Goal: Task Accomplishment & Management: Manage account settings

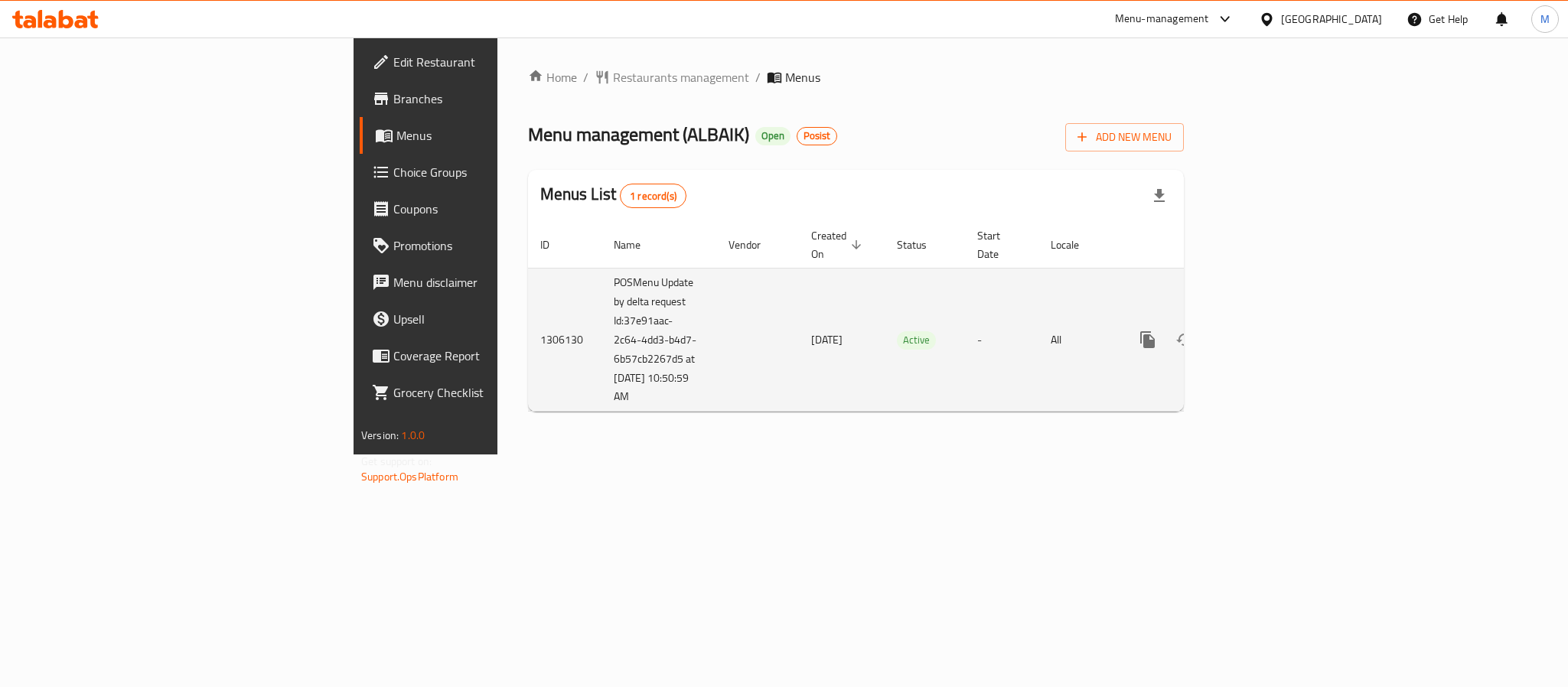
click at [1268, 332] on icon "enhanced table" at bounding box center [1258, 339] width 18 height 18
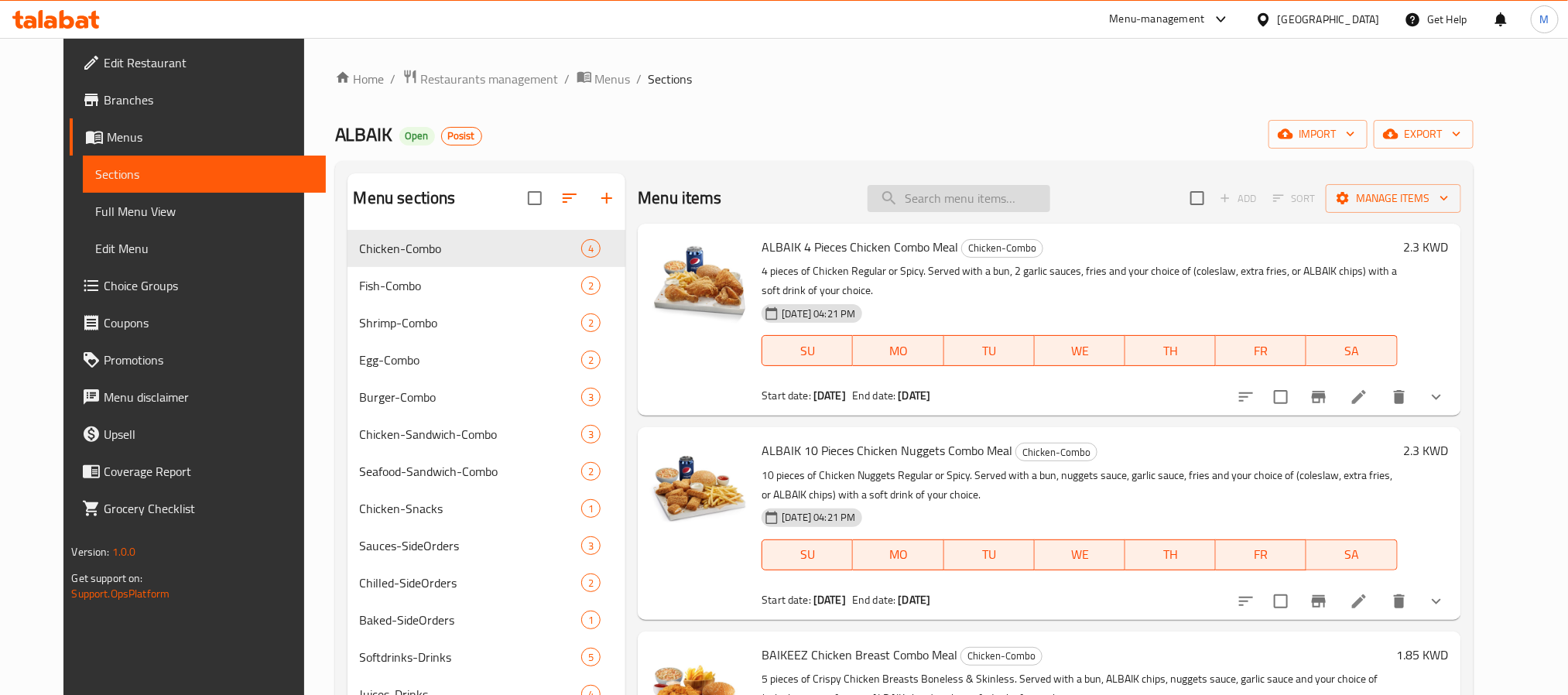
click at [978, 208] on input "search" at bounding box center [958, 198] width 183 height 27
paste input "Big BAIK with Cheese Combo"
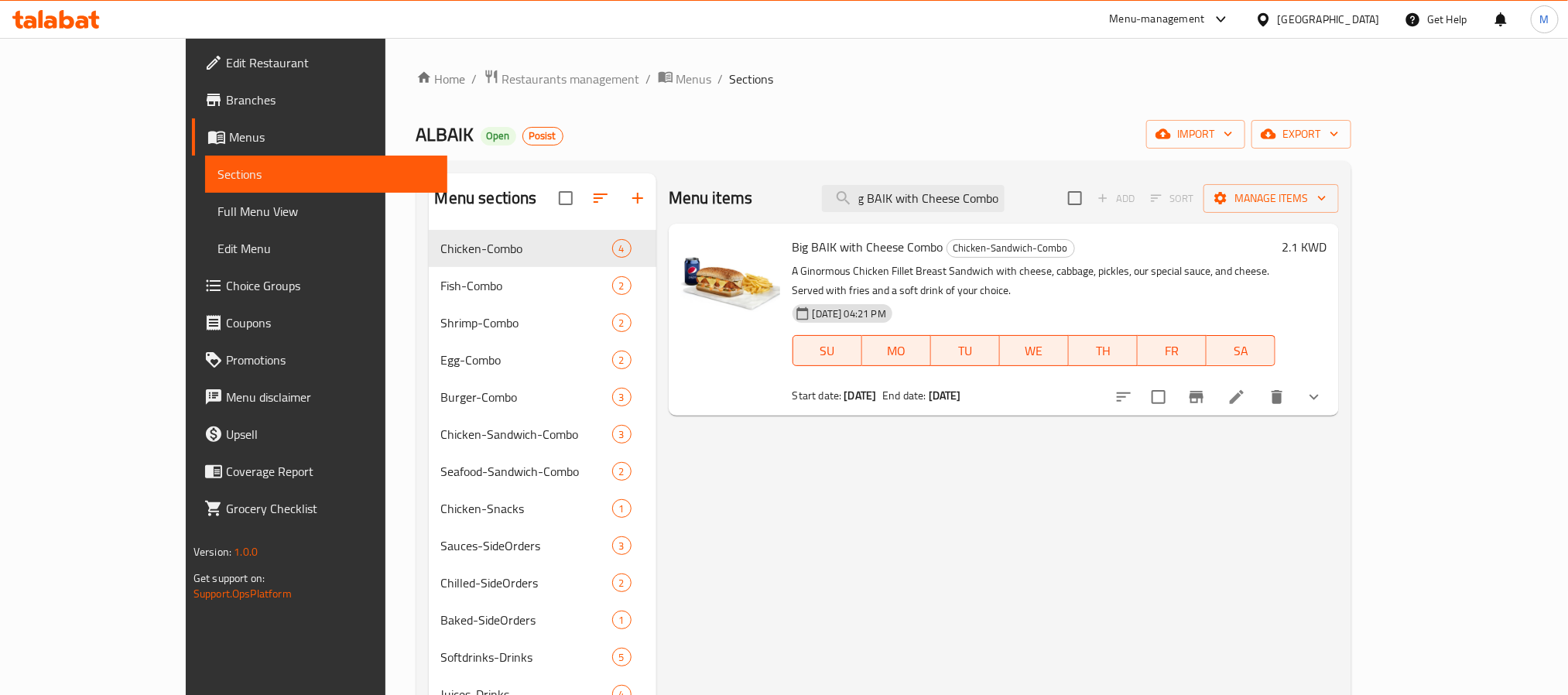
type input "Big BAIK with Cheese Combo"
click at [1332, 379] on button "show more" at bounding box center [1314, 397] width 37 height 37
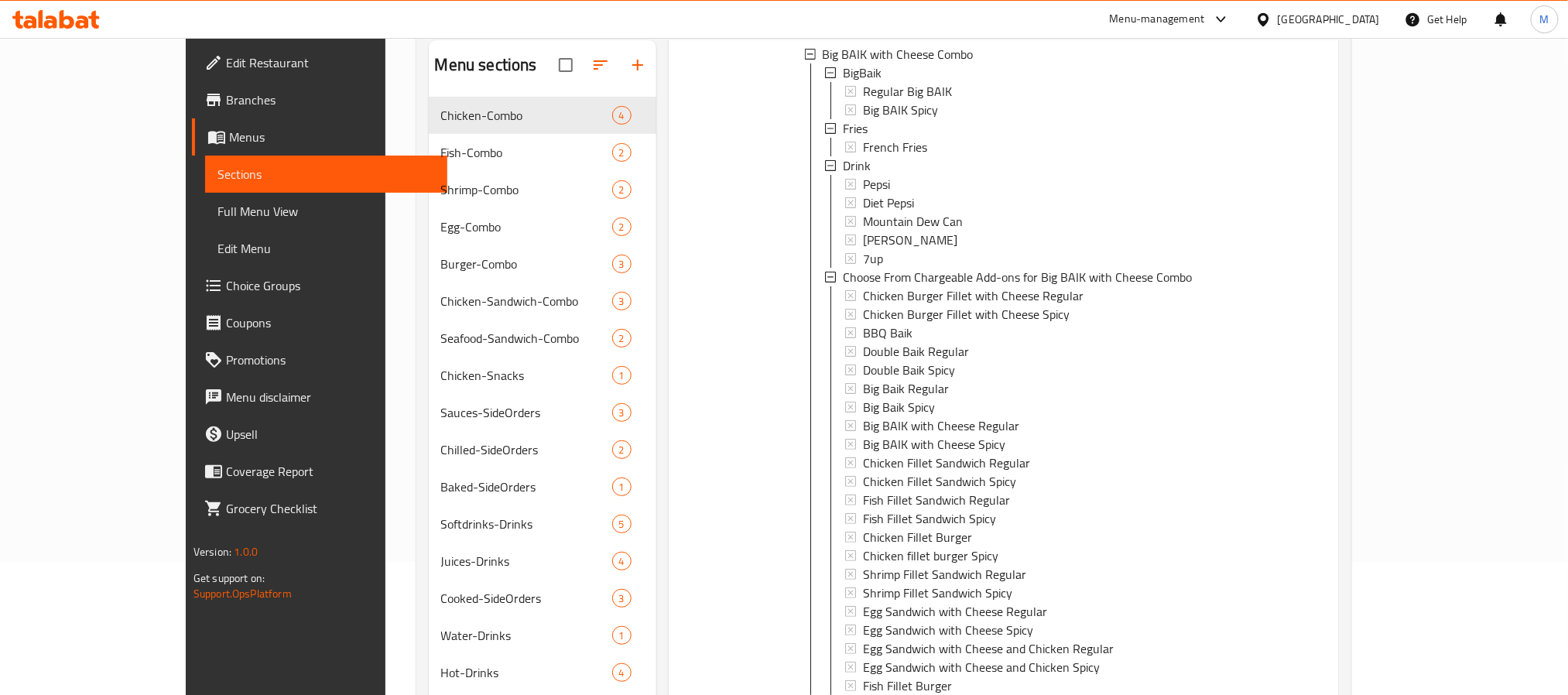
scroll to position [216, 0]
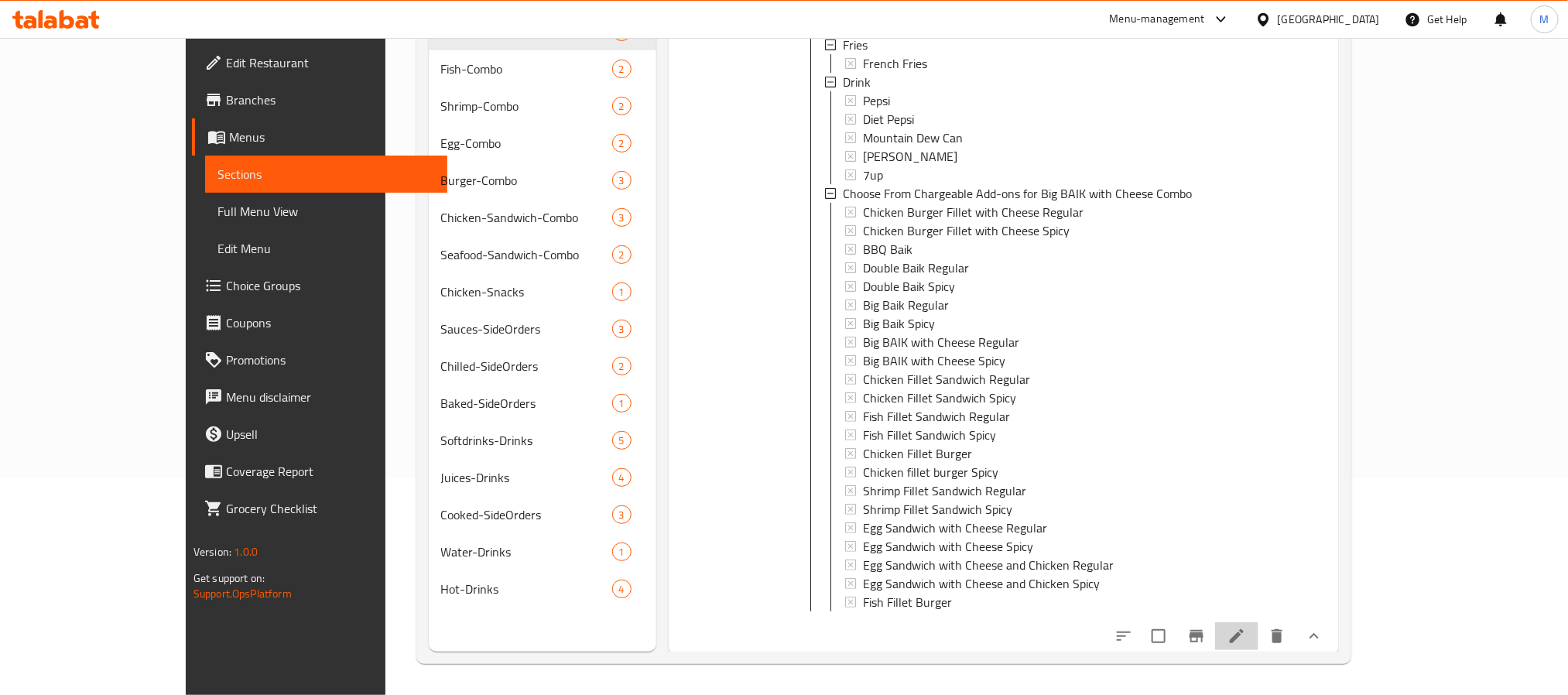
click at [1244, 638] on icon at bounding box center [1236, 635] width 13 height 13
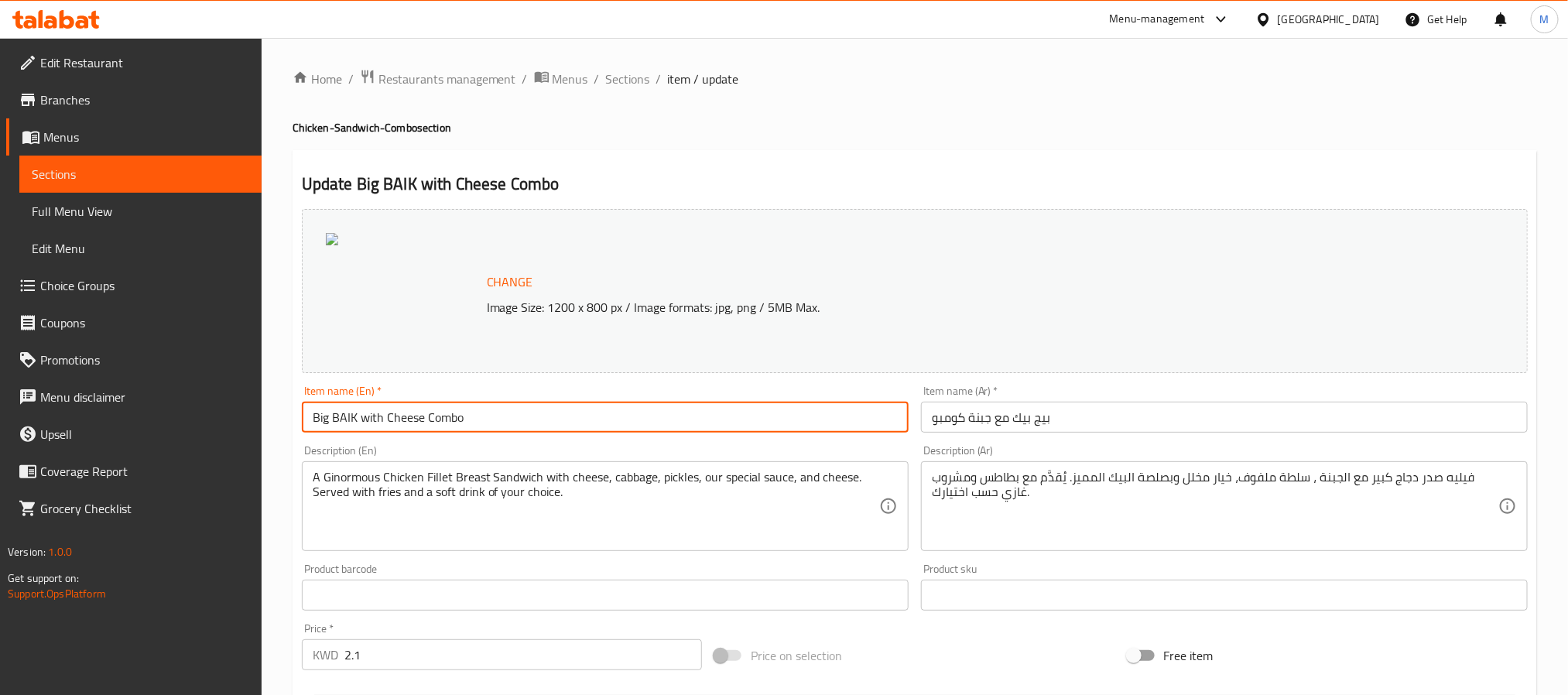
click at [471, 426] on input "Big BAIK with Cheese Combo" at bounding box center [605, 417] width 607 height 31
click at [635, 82] on span "Sections" at bounding box center [628, 78] width 44 height 18
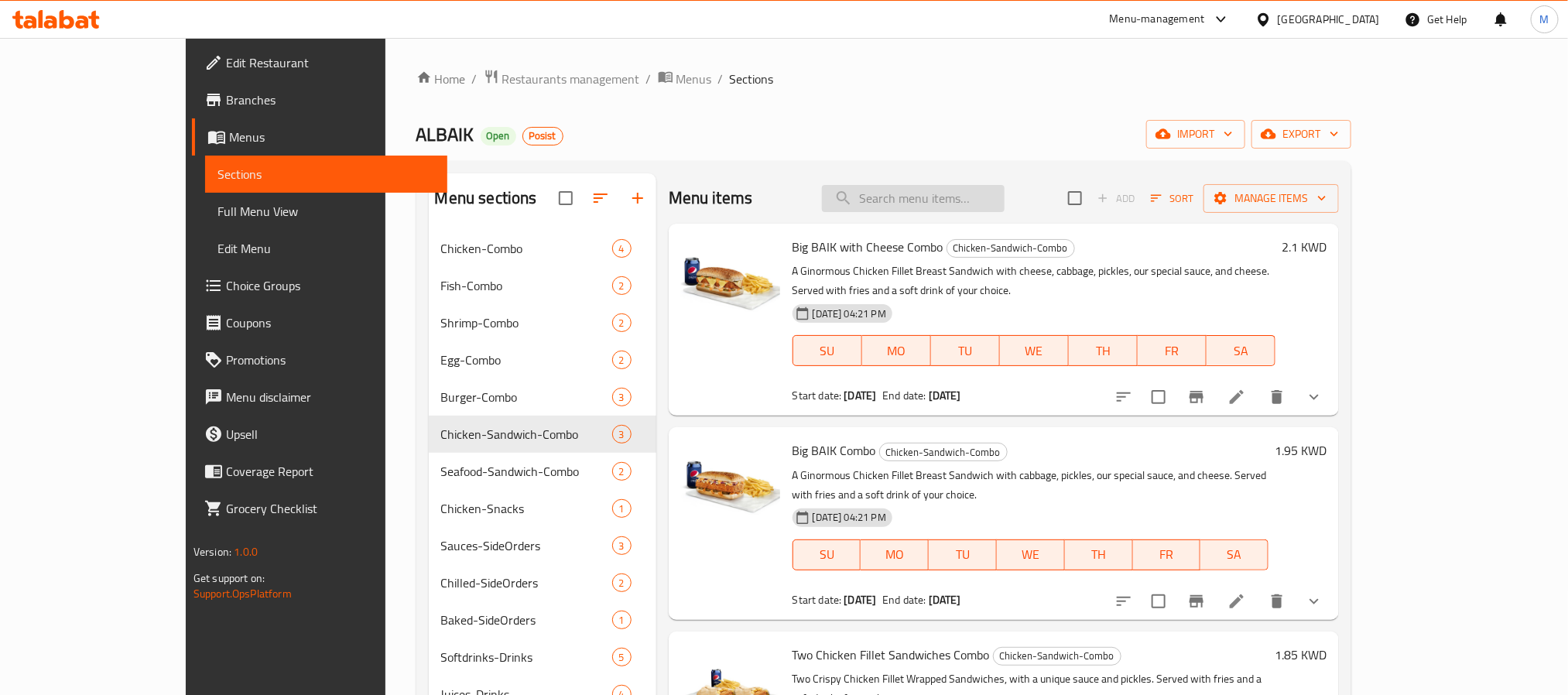
click at [942, 203] on input "search" at bounding box center [913, 198] width 183 height 27
click at [1323, 387] on icon "show more" at bounding box center [1313, 396] width 18 height 18
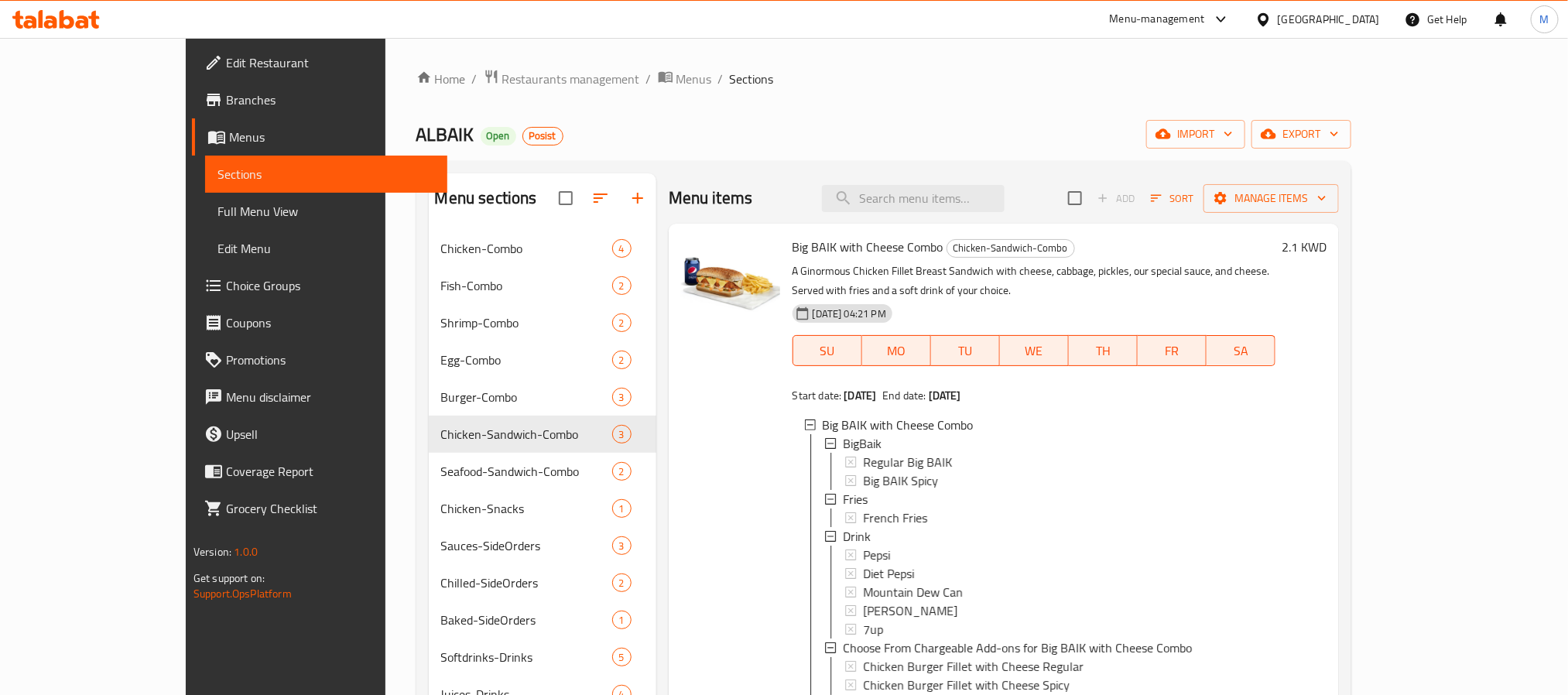
scroll to position [2, 0]
click at [868, 432] on div "BigBaik" at bounding box center [1053, 440] width 420 height 18
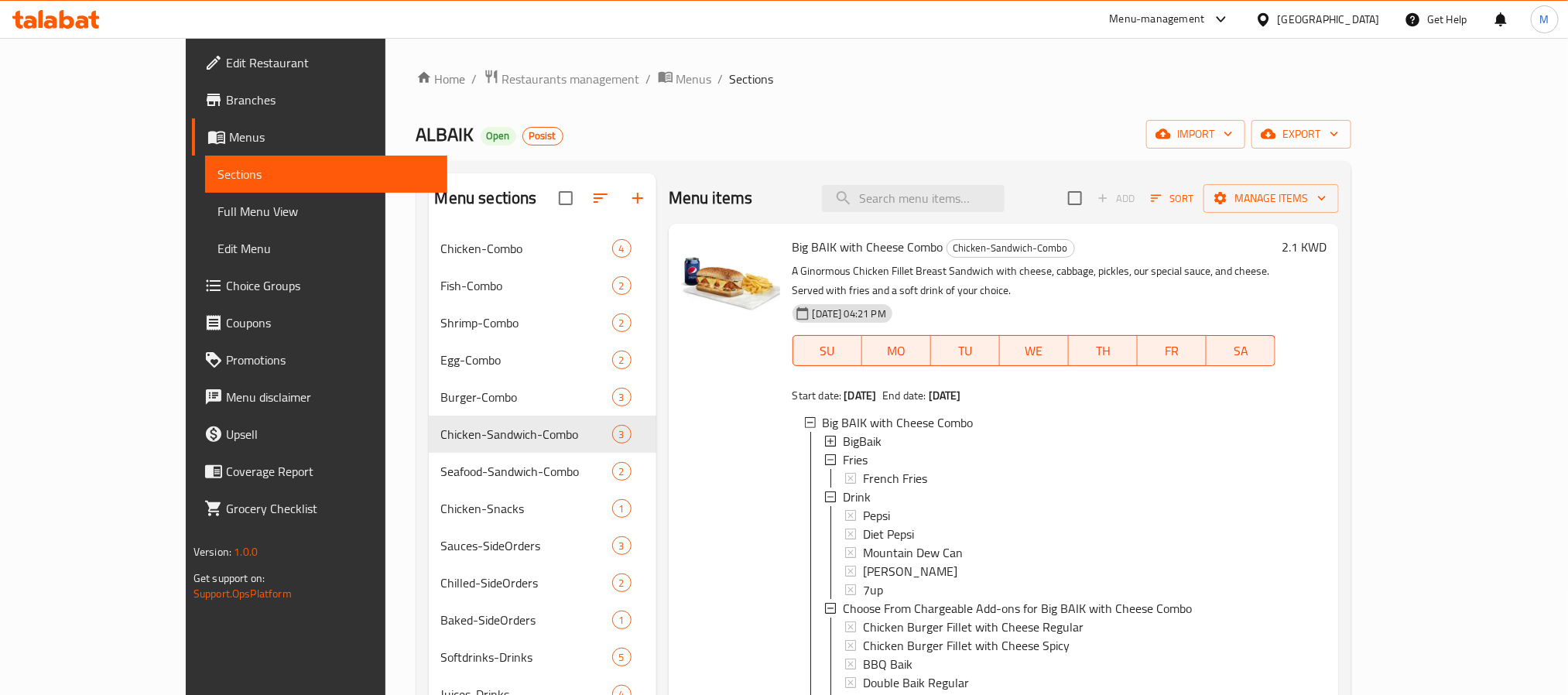
click at [868, 432] on div "BigBaik" at bounding box center [1053, 440] width 420 height 18
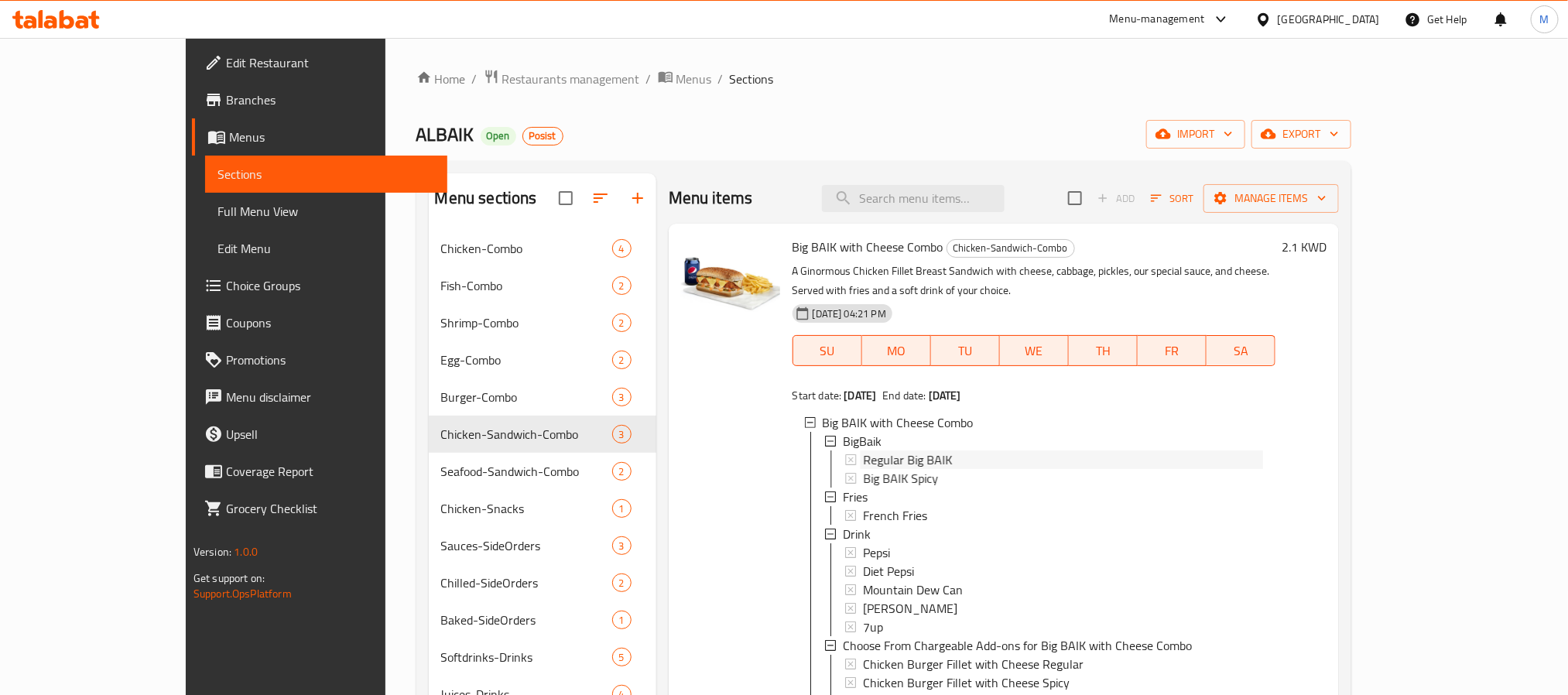
click at [871, 450] on span "Regular Big BAIK" at bounding box center [908, 459] width 89 height 18
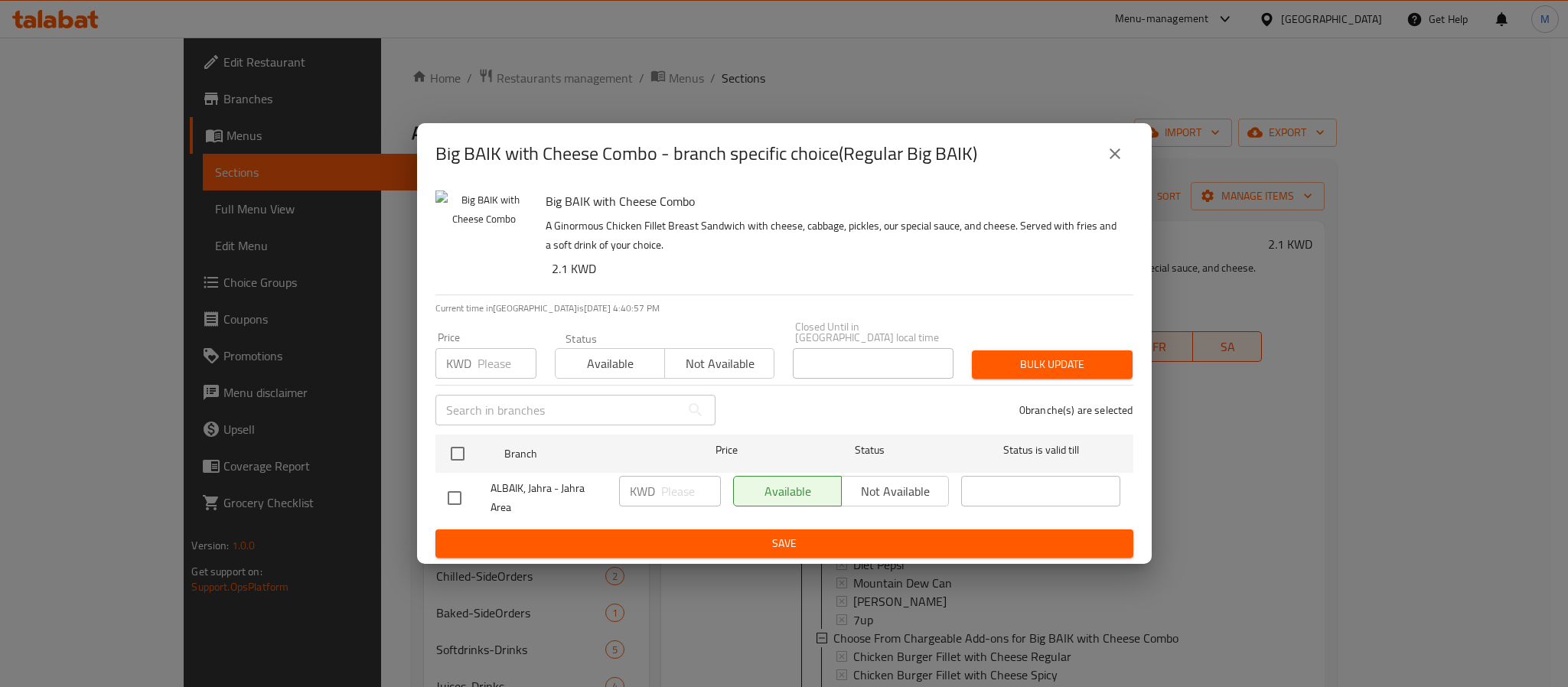
click at [1114, 162] on icon "close" at bounding box center [1114, 153] width 18 height 18
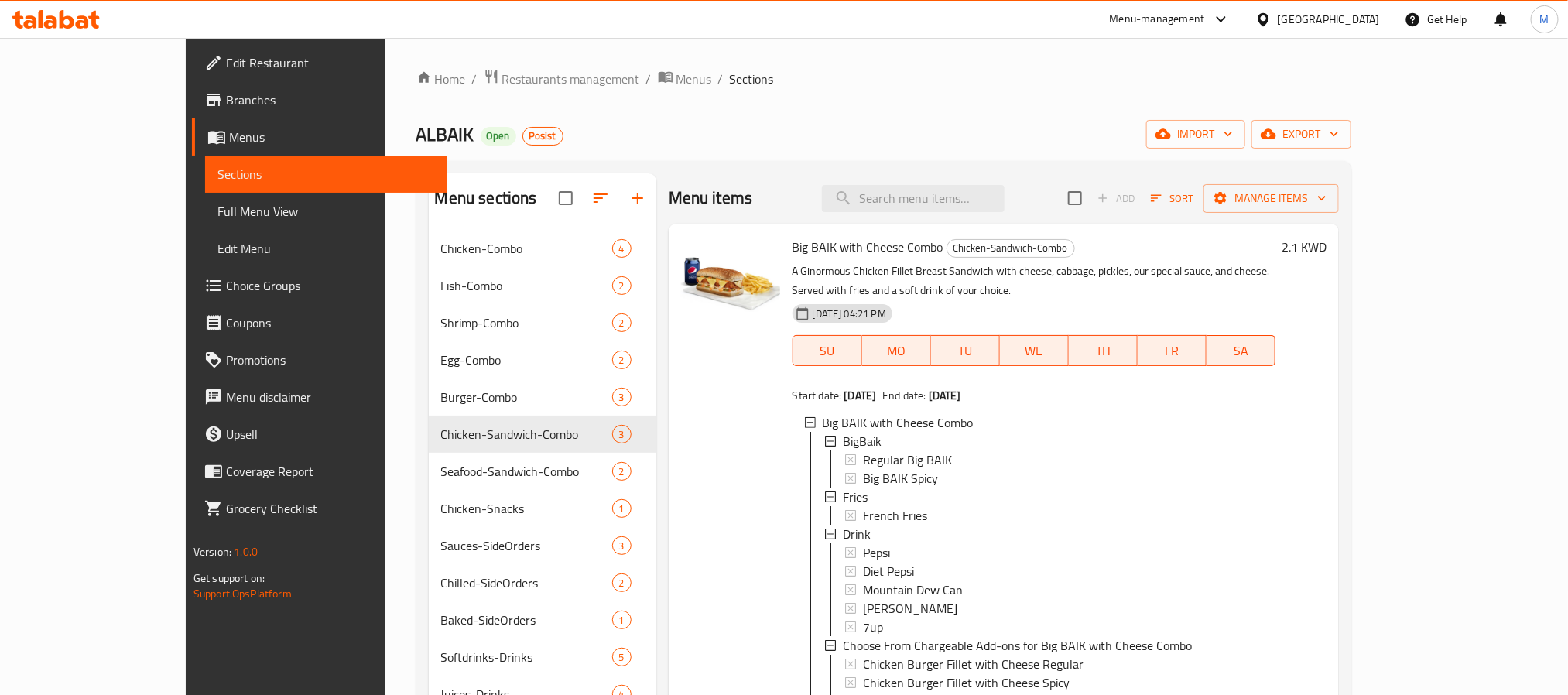
scroll to position [116, 0]
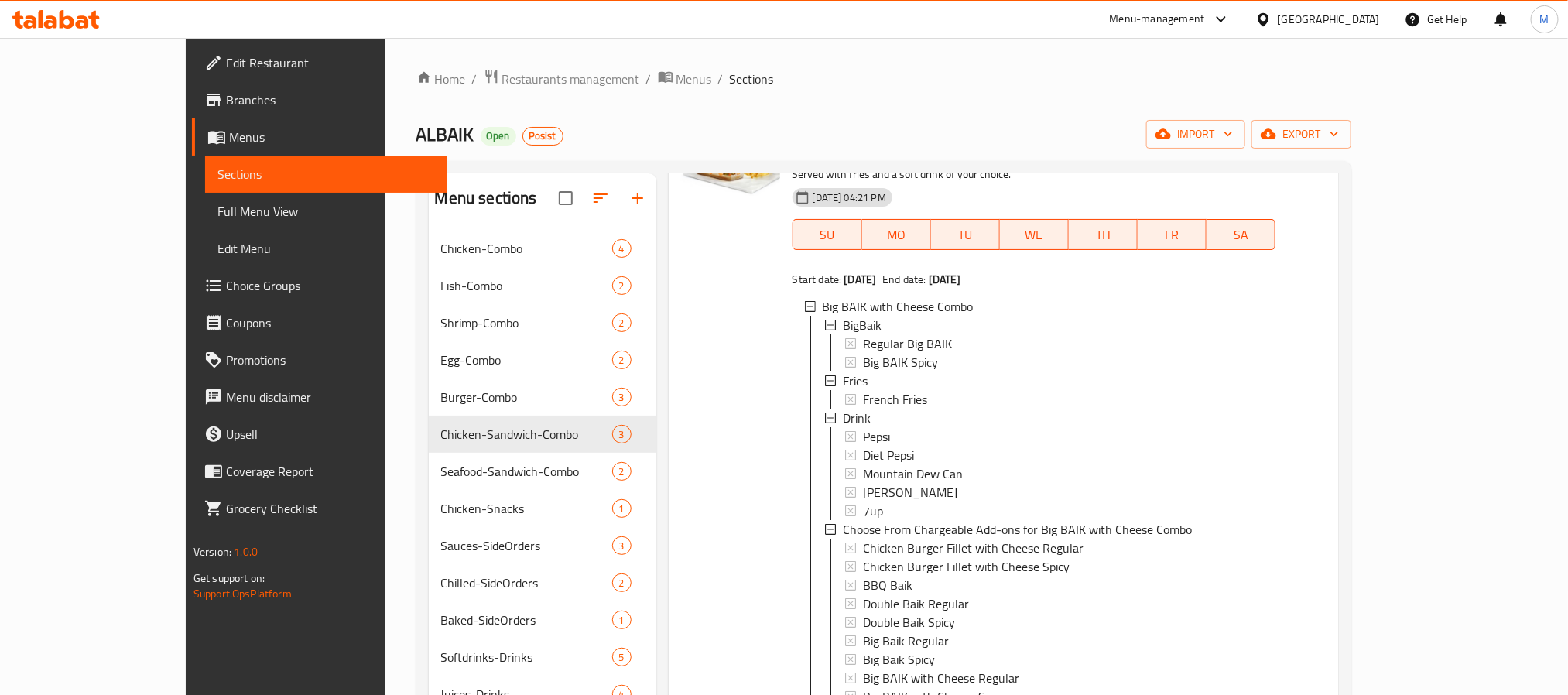
click at [226, 284] on span "Choice Groups" at bounding box center [330, 285] width 209 height 18
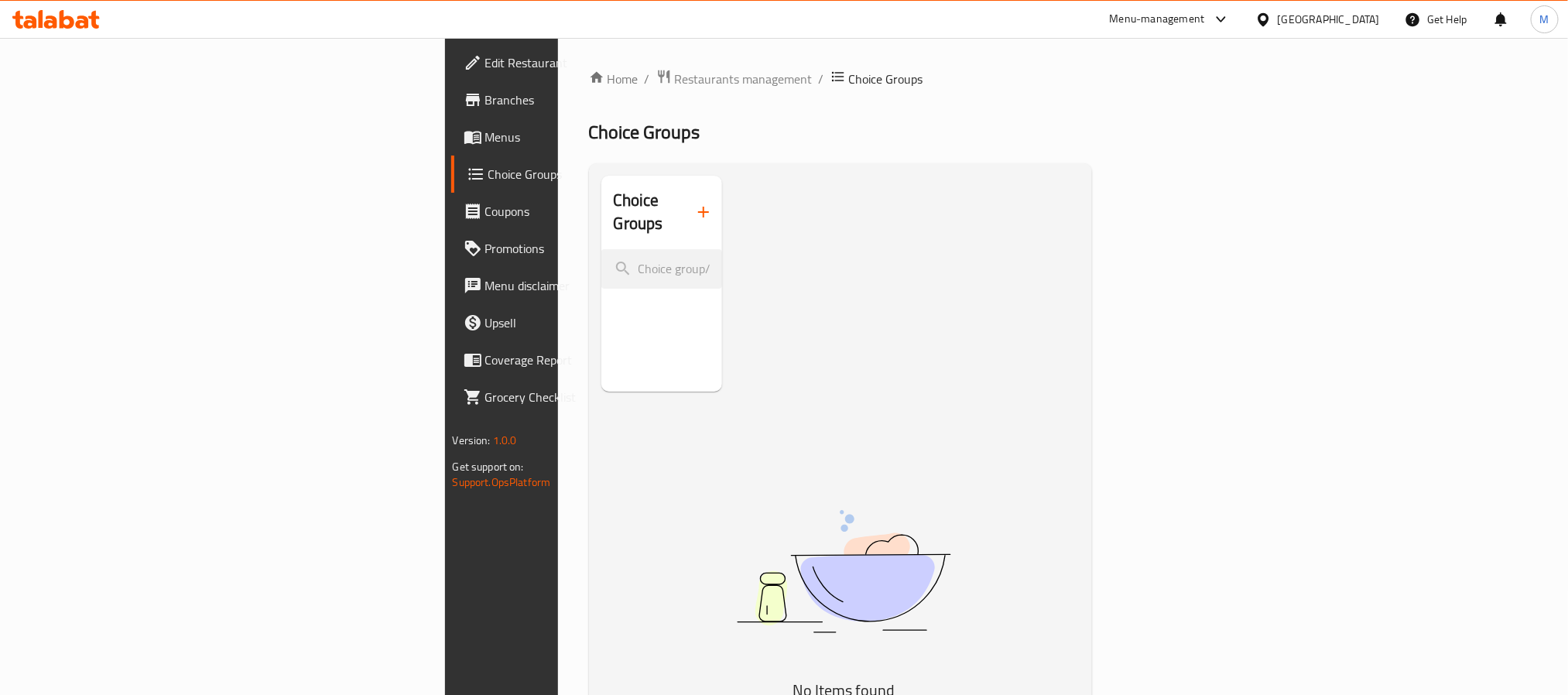
click at [485, 137] on span "Menus" at bounding box center [589, 137] width 209 height 18
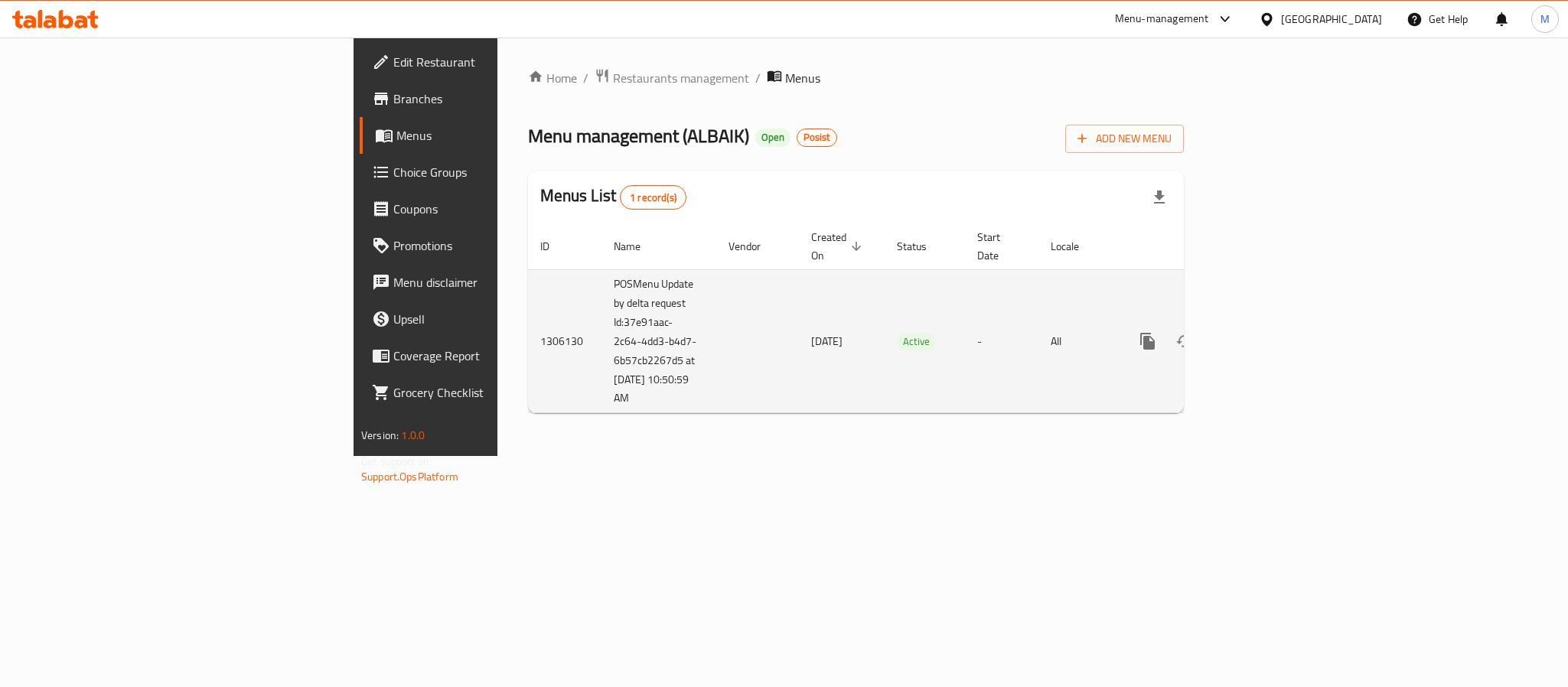
click at [1268, 333] on icon "enhanced table" at bounding box center [1258, 340] width 18 height 18
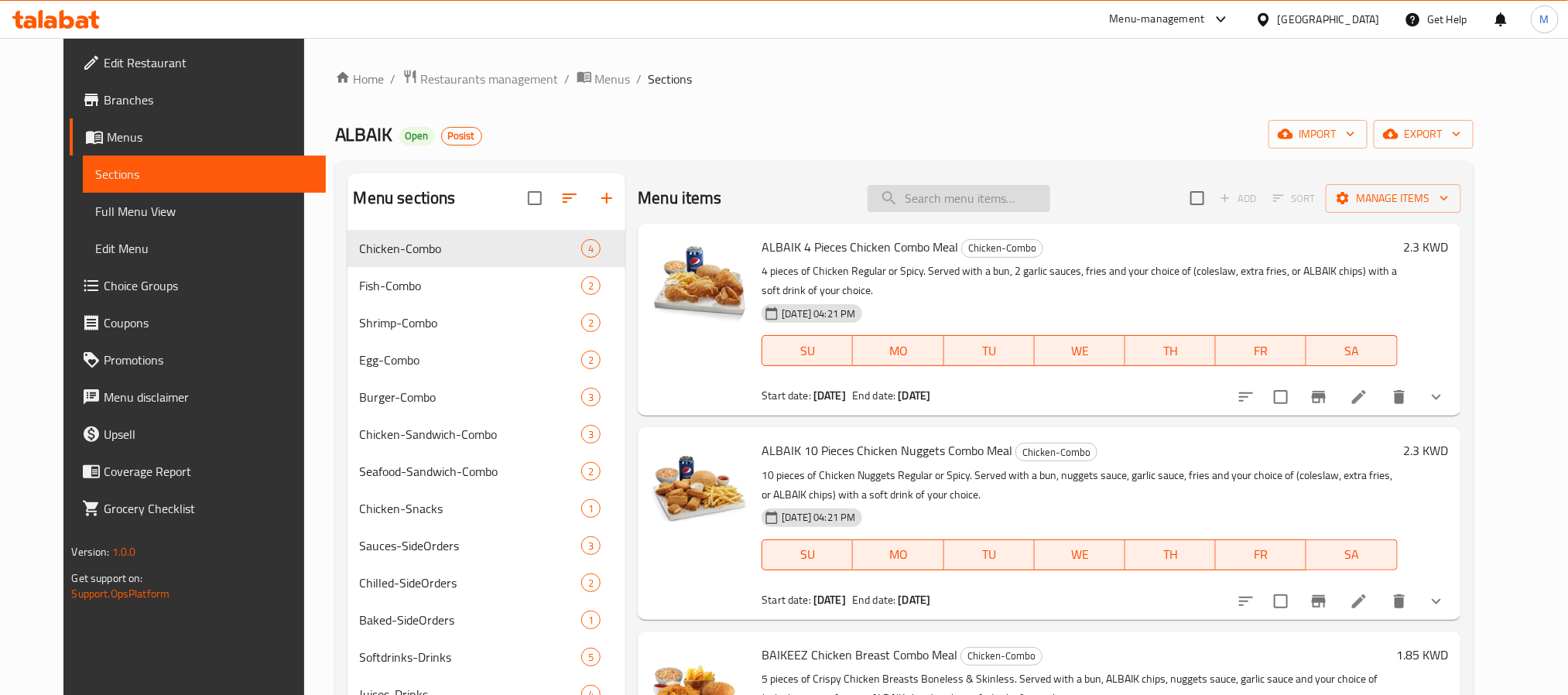
click at [969, 211] on input "search" at bounding box center [958, 198] width 183 height 27
paste input "Big BAIK with Cheese Combo"
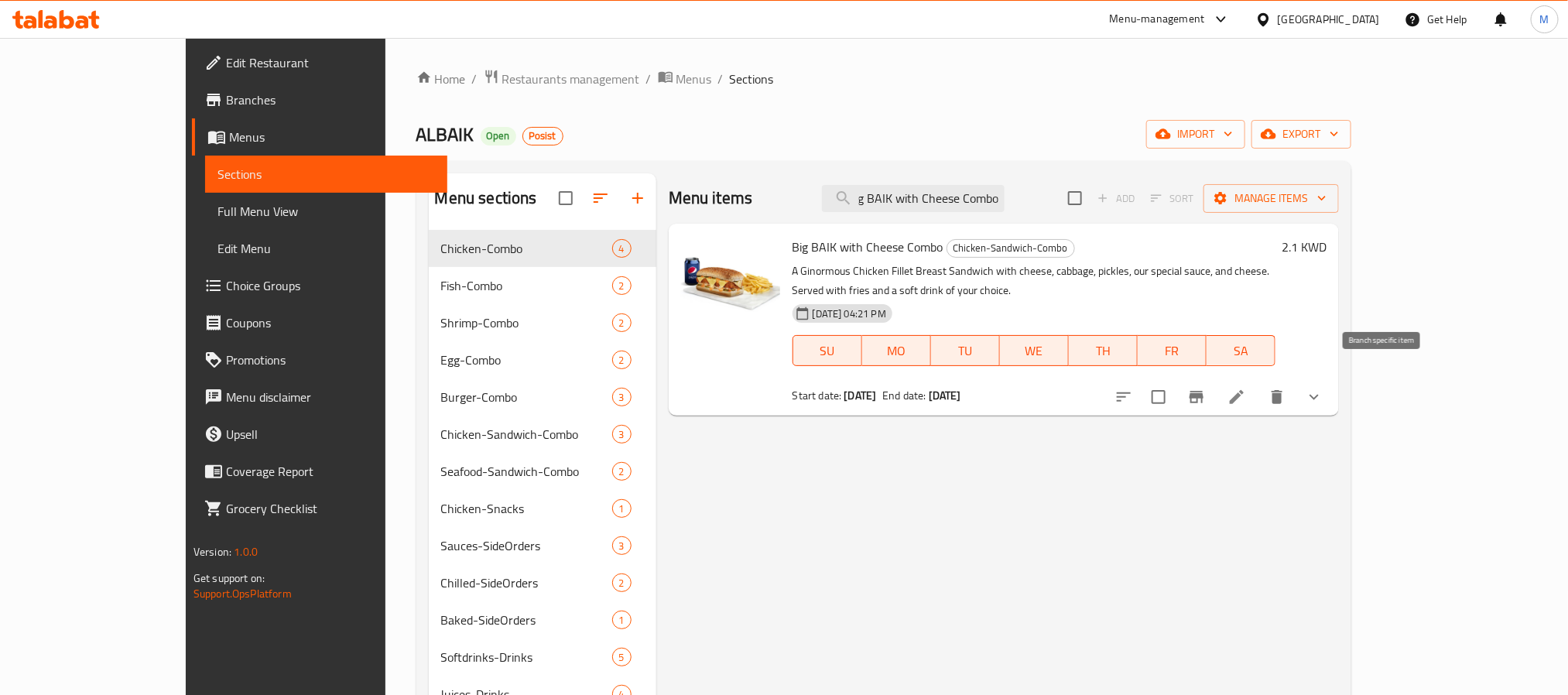
type input "Big BAIK with Cheese Combo"
click at [1204, 391] on icon "Branch-specific-item" at bounding box center [1196, 397] width 13 height 12
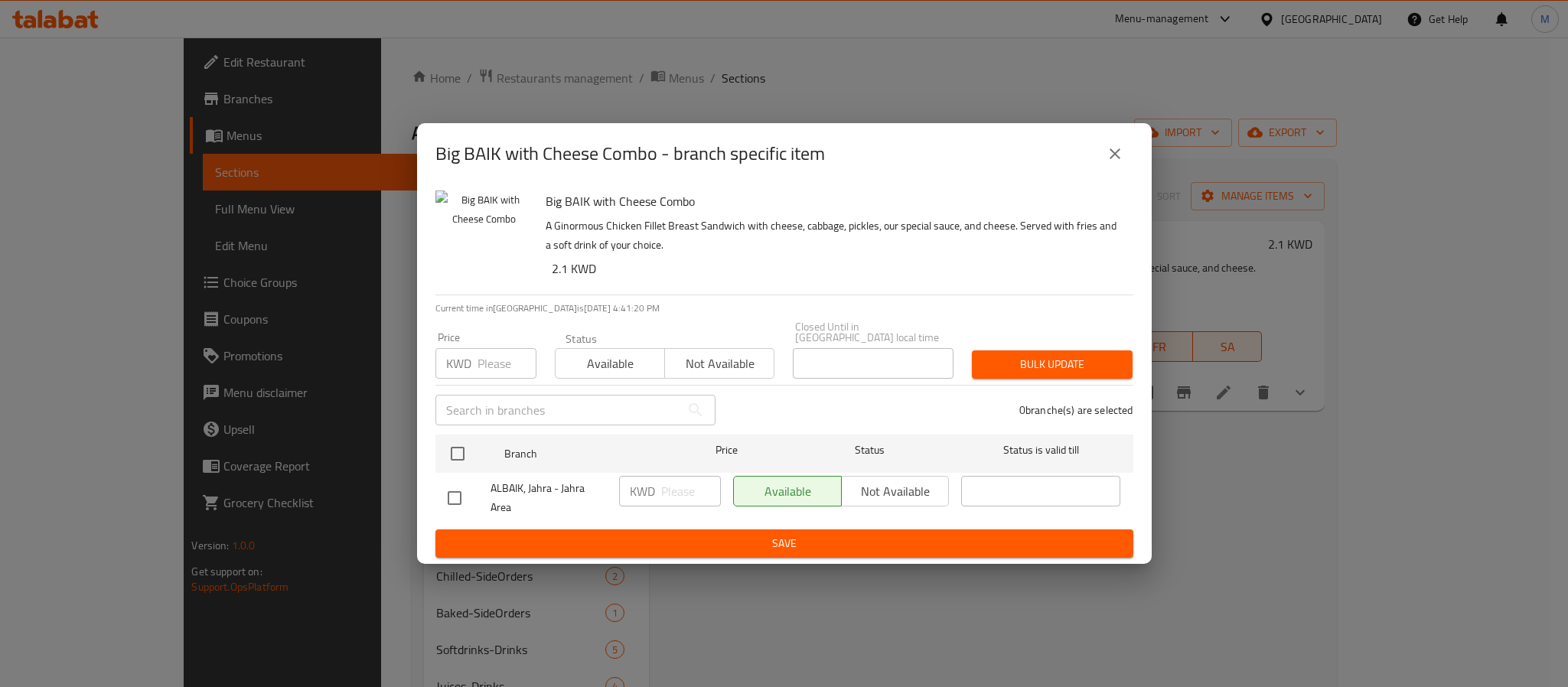
click at [1109, 157] on icon "close" at bounding box center [1114, 153] width 18 height 18
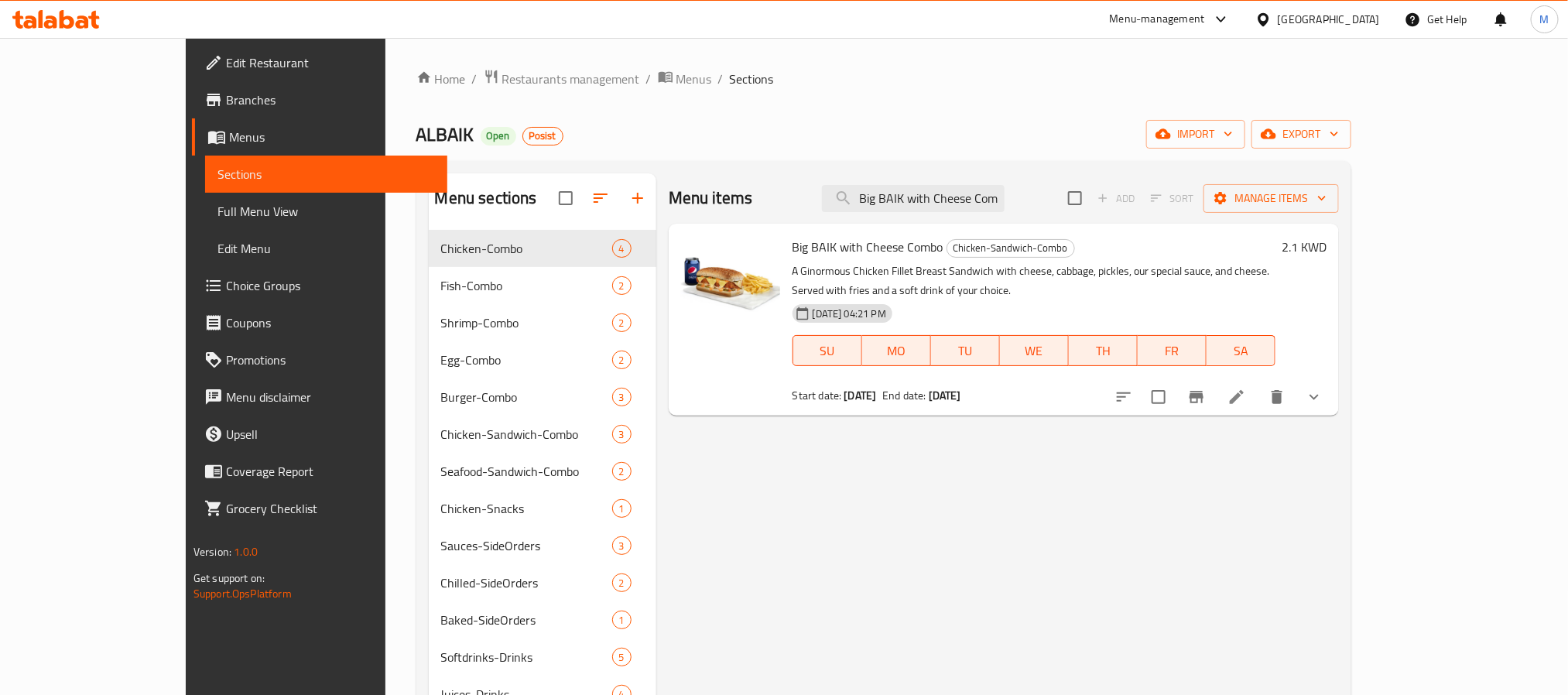
click at [981, 164] on div "Menu sections Chicken-Combo 4 Fish-Combo 2 Shrimp-Combo 2 Egg-Combo 2 Burger-Co…" at bounding box center [884, 520] width 934 height 720
click at [976, 214] on div "Menu items Big BAIK with Cheese Combo Add Sort Manage items" at bounding box center [1003, 198] width 670 height 50
click at [976, 196] on input "Big BAIK with Cheese Combo" at bounding box center [913, 198] width 183 height 27
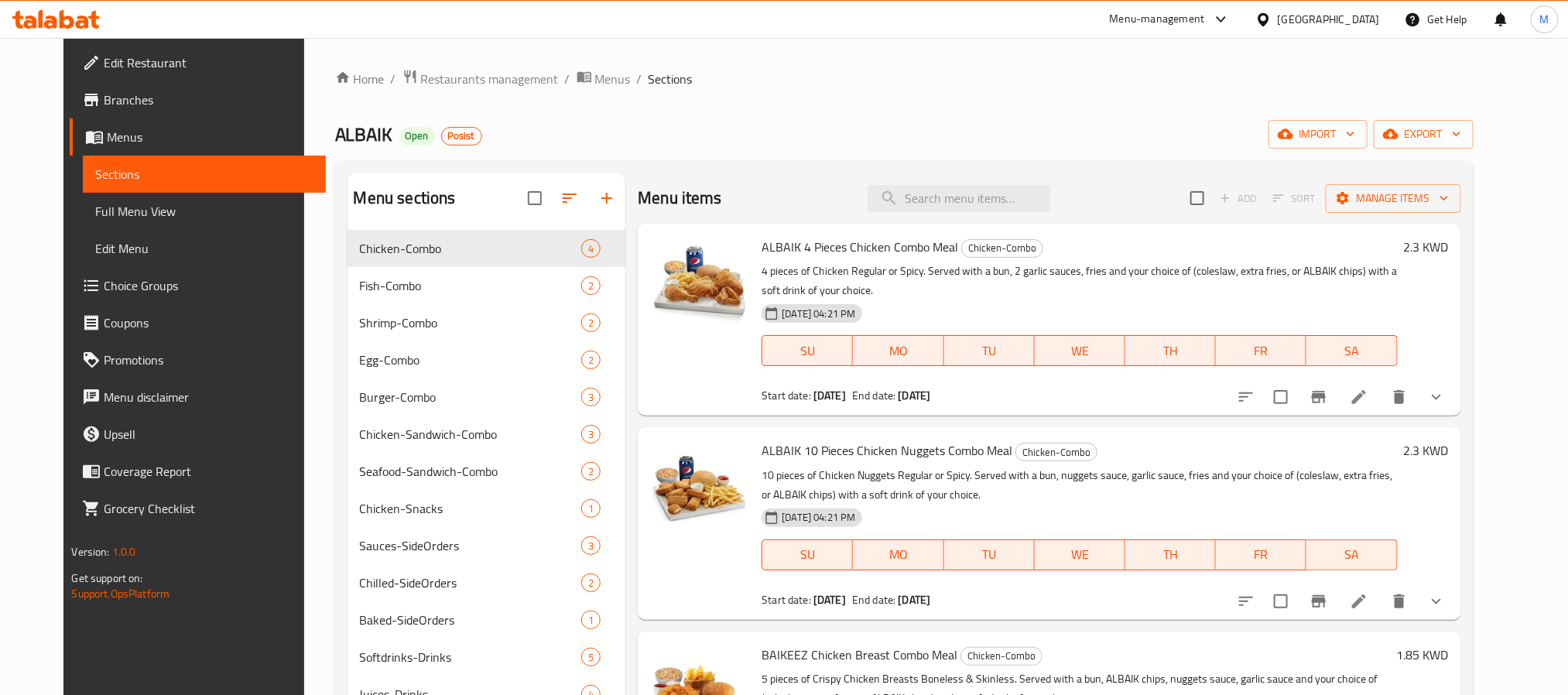
click at [1010, 120] on div "ALBAIK Open Posist import export" at bounding box center [905, 135] width 1138 height 29
